Goal: Task Accomplishment & Management: Complete application form

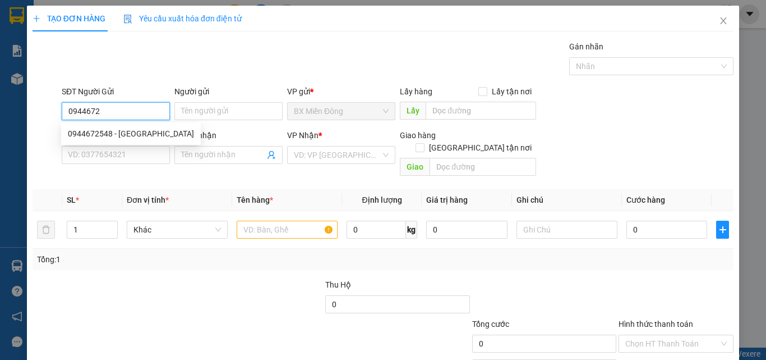
click at [95, 129] on div "0944672548 - [GEOGRAPHIC_DATA]" at bounding box center [131, 133] width 126 height 12
type input "0944672548"
type input "[PERSON_NAME]"
type input "0944672548"
type input "[PERSON_NAME]"
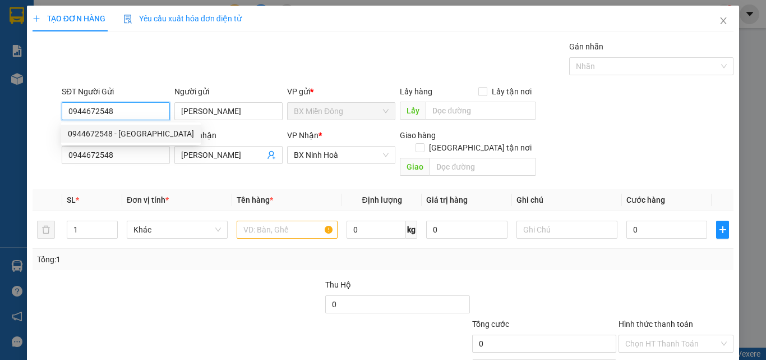
type input "500.000"
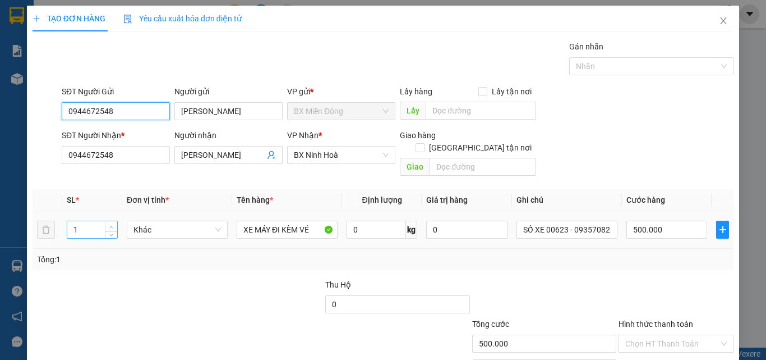
type input "0944672548"
type input "2"
click at [108, 223] on span "up" at bounding box center [111, 226] width 7 height 7
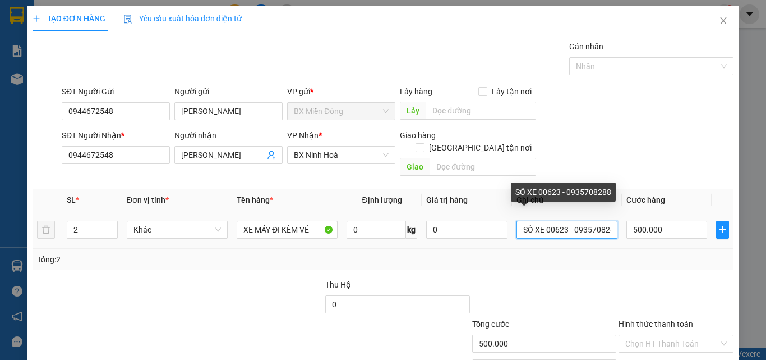
scroll to position [0, 7]
drag, startPoint x: 538, startPoint y: 216, endPoint x: 684, endPoint y: 234, distance: 146.3
click at [684, 234] on tr "2 Khác XE MÁY ĐI KÈM VÉ 0 kg 0 SỐ XE 00623 - 0935708288 500.000" at bounding box center [383, 230] width 701 height 38
type input "SỐ XE 02745 - 0936308309"
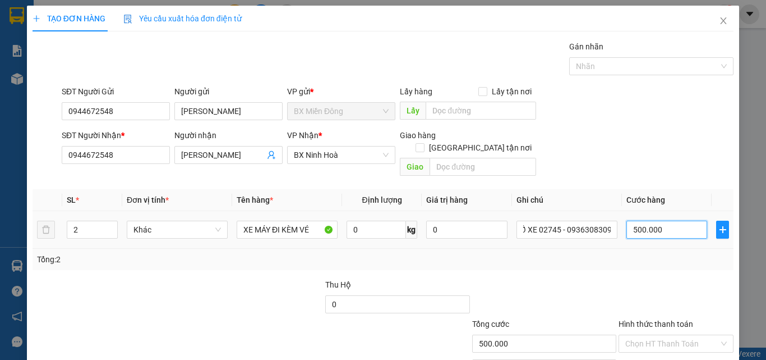
scroll to position [0, 0]
type input "9"
type input "90"
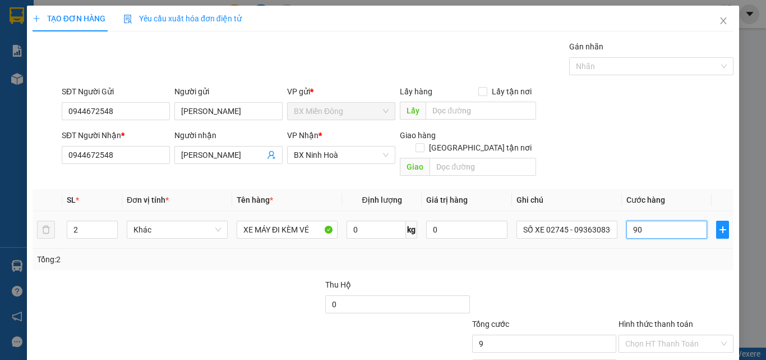
type input "90"
type input "900"
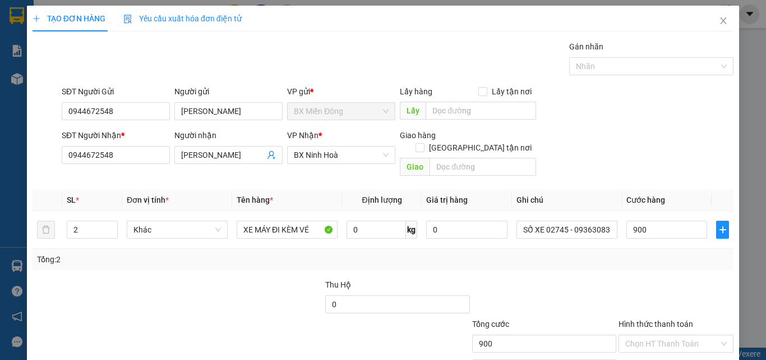
click at [661, 256] on div "Tổng: 2" at bounding box center [383, 258] width 701 height 21
type input "900.000"
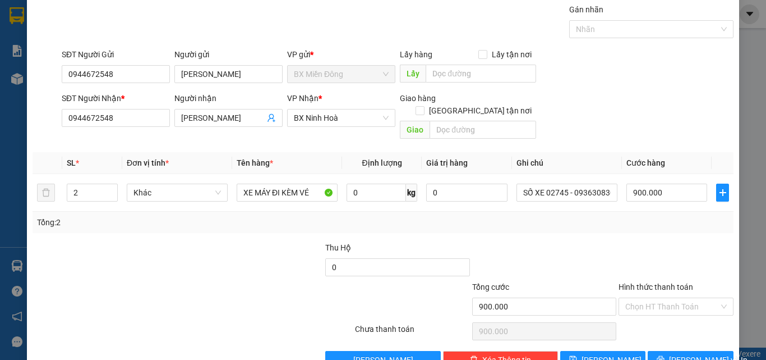
scroll to position [56, 0]
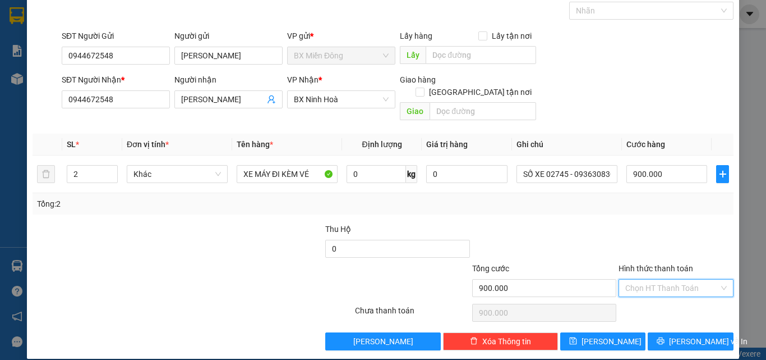
click at [635, 279] on input "Hình thức thanh toán" at bounding box center [672, 287] width 94 height 17
click at [637, 291] on div "Tại văn phòng" at bounding box center [669, 298] width 114 height 18
type input "0"
click at [638, 293] on div "Tại văn phòng" at bounding box center [669, 298] width 100 height 12
click at [567, 197] on div "Tổng: 2" at bounding box center [383, 203] width 692 height 12
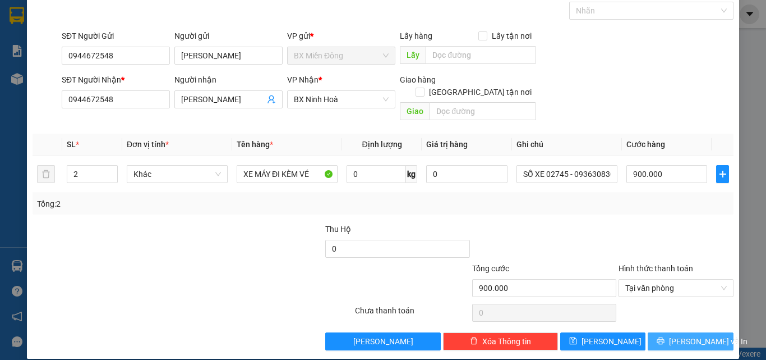
click at [677, 335] on span "[PERSON_NAME] và In" at bounding box center [708, 341] width 79 height 12
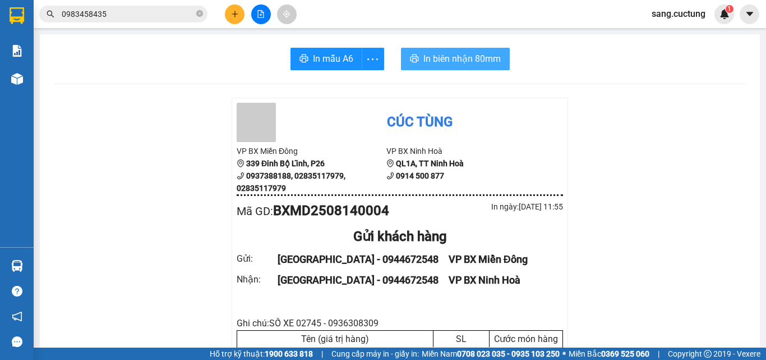
click at [448, 57] on span "In biên nhận 80mm" at bounding box center [461, 59] width 77 height 14
